Goal: Complete application form

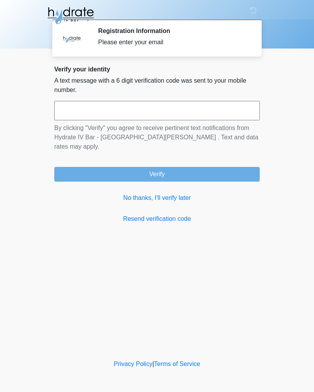
click at [226, 113] on input "text" at bounding box center [157, 110] width 206 height 19
type input "******"
click at [225, 167] on button "Verify" at bounding box center [157, 174] width 206 height 15
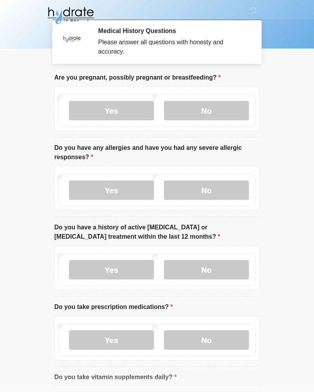
click at [224, 107] on label "No" at bounding box center [206, 110] width 85 height 19
click at [226, 191] on label "No" at bounding box center [206, 190] width 85 height 19
click at [229, 267] on label "No" at bounding box center [206, 269] width 85 height 19
click at [231, 342] on label "No" at bounding box center [206, 339] width 85 height 19
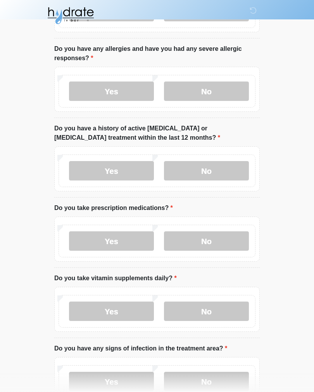
scroll to position [103, 0]
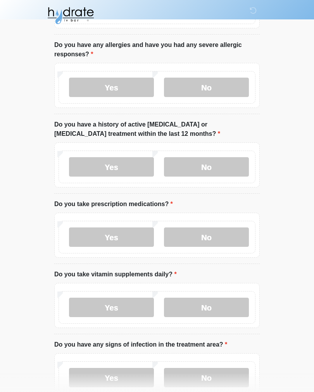
click at [227, 307] on label "No" at bounding box center [206, 307] width 85 height 19
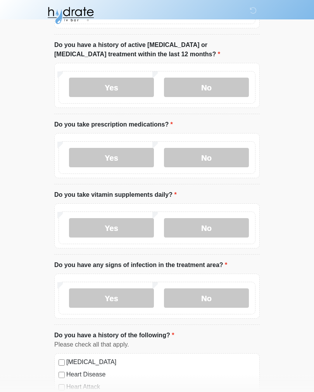
scroll to position [187, 0]
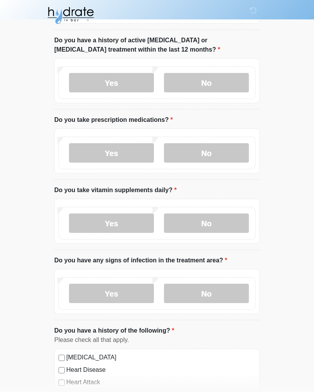
click at [228, 291] on label "No" at bounding box center [206, 293] width 85 height 19
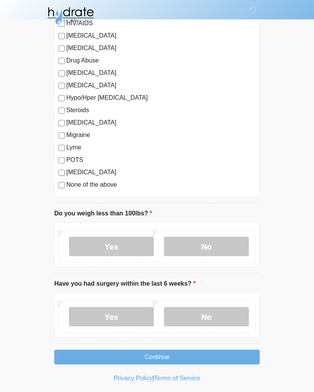
scroll to position [758, 0]
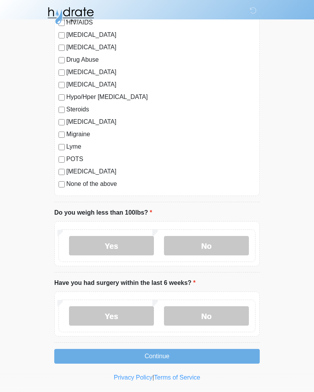
click at [228, 248] on label "No" at bounding box center [206, 245] width 85 height 19
click at [232, 316] on label "No" at bounding box center [206, 315] width 85 height 19
click at [226, 361] on button "Continue" at bounding box center [157, 356] width 206 height 15
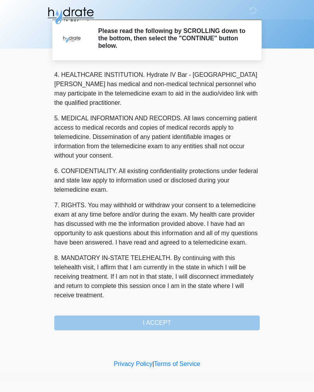
scroll to position [223, 0]
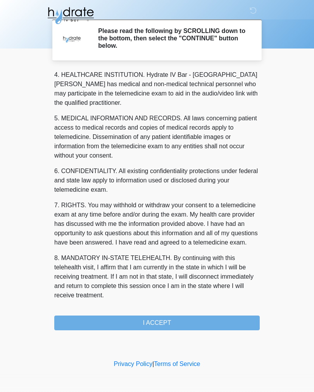
click at [222, 321] on button "I ACCEPT" at bounding box center [157, 323] width 206 height 15
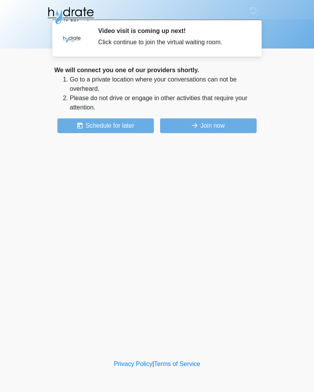
click at [233, 127] on button "Join now" at bounding box center [208, 125] width 97 height 15
